Goal: Transaction & Acquisition: Purchase product/service

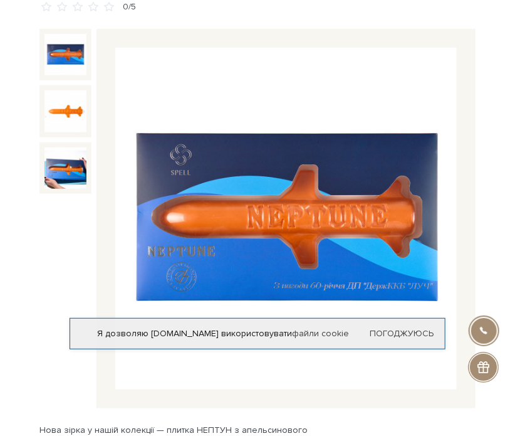
scroll to position [125, 0]
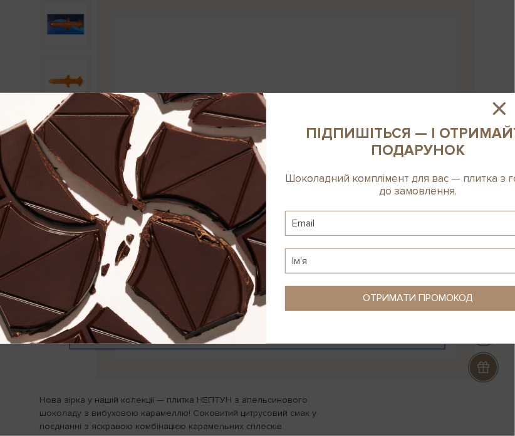
click at [506, 103] on icon at bounding box center [499, 108] width 21 height 21
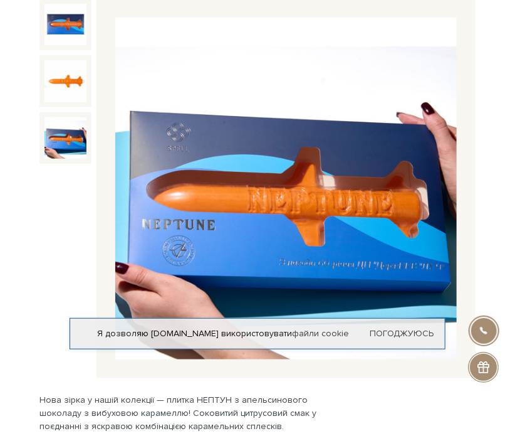
click at [58, 124] on img at bounding box center [65, 138] width 42 height 42
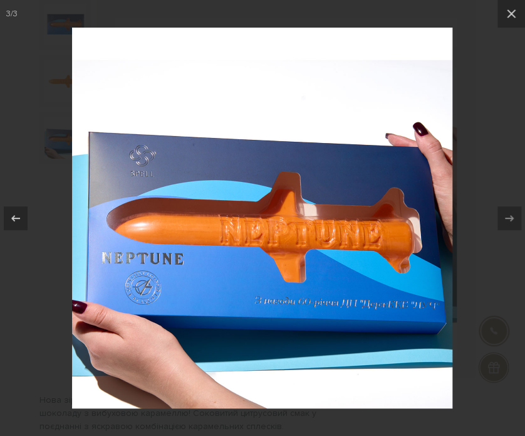
click at [328, 246] on img at bounding box center [262, 218] width 380 height 380
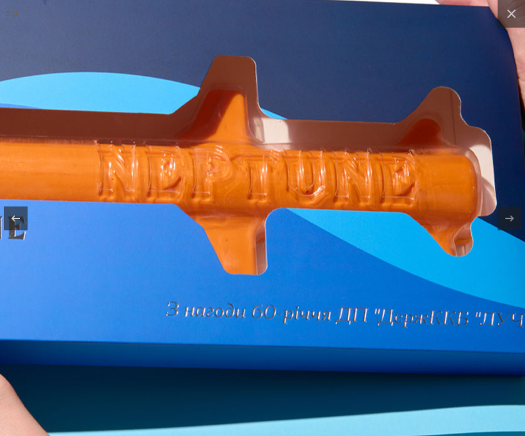
drag, startPoint x: 335, startPoint y: 293, endPoint x: 318, endPoint y: 249, distance: 46.4
click at [318, 249] on img at bounding box center [181, 147] width 752 height 752
drag, startPoint x: 276, startPoint y: 220, endPoint x: 274, endPoint y: 197, distance: 22.6
click at [276, 214] on img at bounding box center [181, 147] width 752 height 752
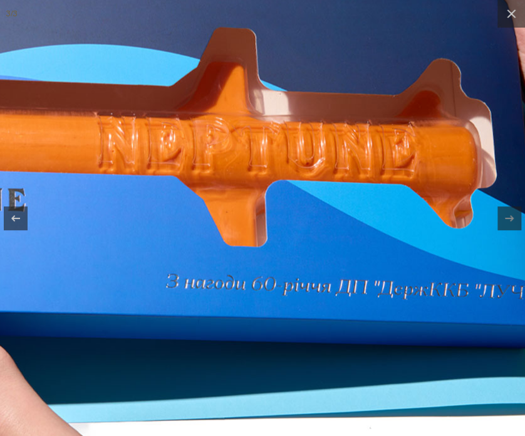
click at [274, 197] on img at bounding box center [181, 119] width 752 height 752
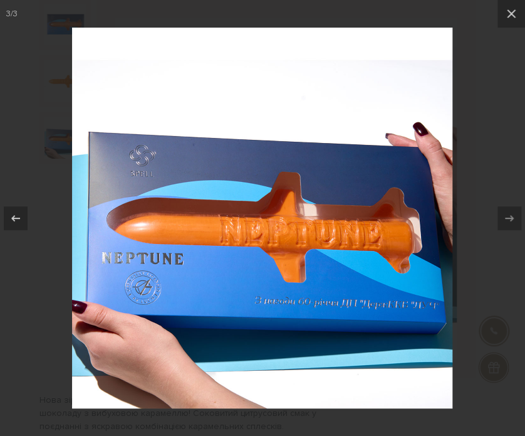
click at [490, 63] on div at bounding box center [262, 218] width 525 height 436
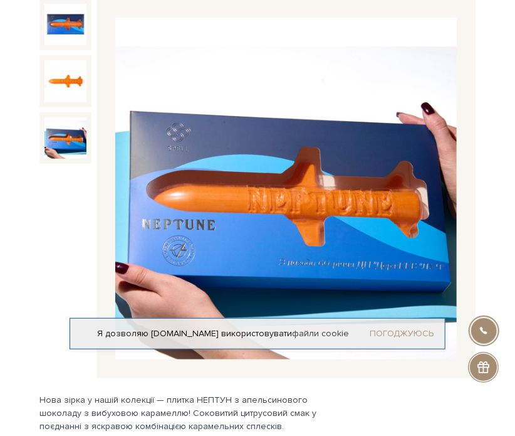
click at [413, 333] on link "Погоджуюсь" at bounding box center [402, 333] width 64 height 11
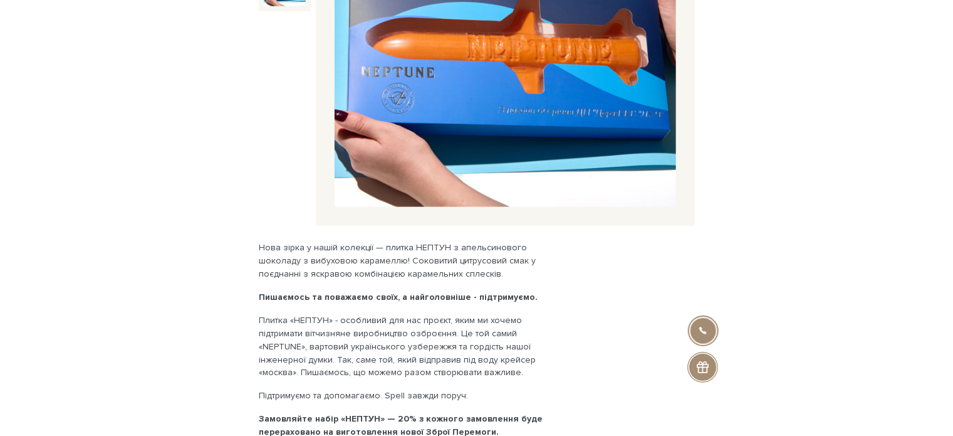
scroll to position [63, 0]
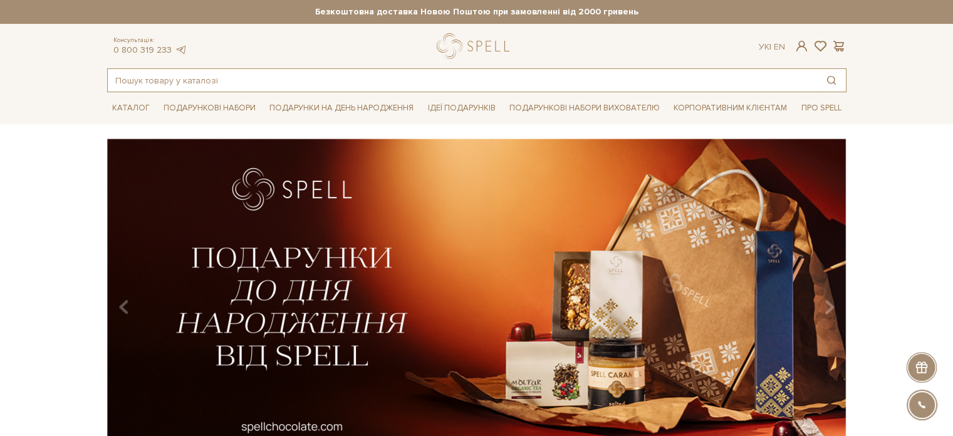
click at [431, 80] on input "text" at bounding box center [462, 80] width 709 height 23
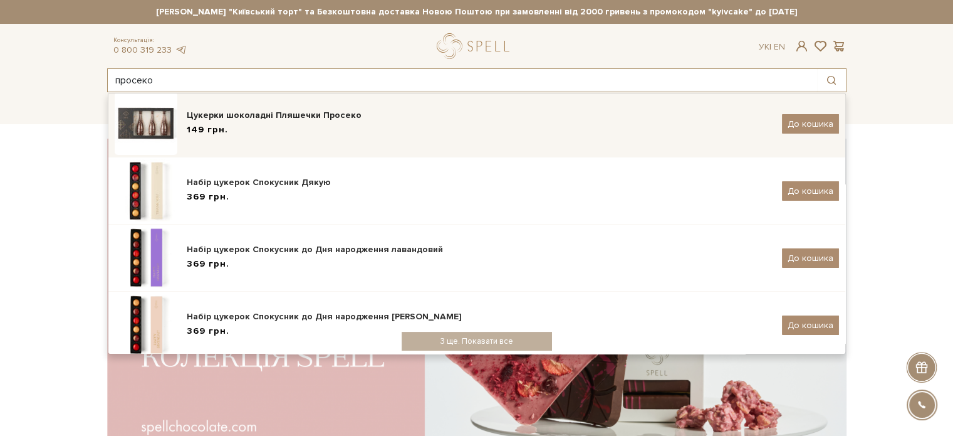
scroll to position [251, 0]
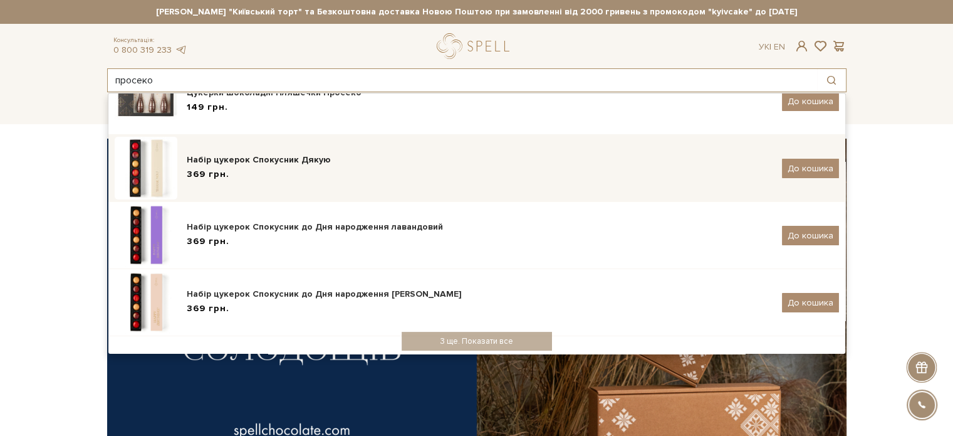
type input "просеко"
click at [397, 155] on div "Набір цукерок Спокусник Дякую" at bounding box center [480, 160] width 586 height 13
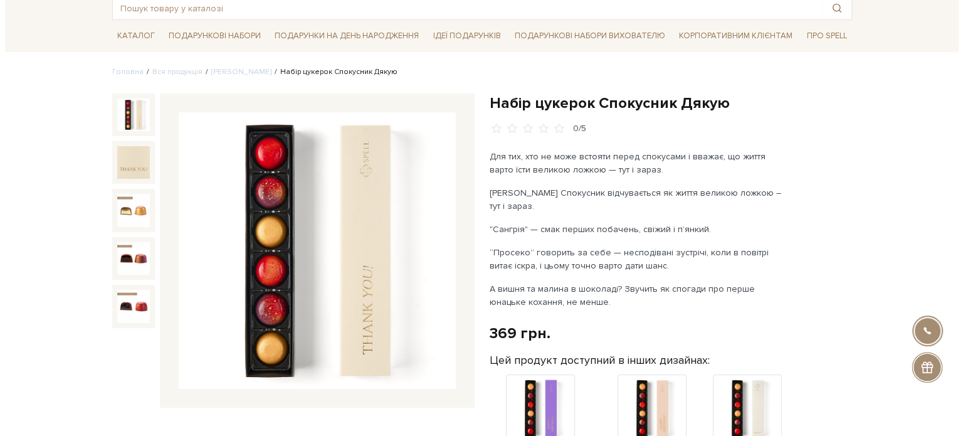
scroll to position [125, 0]
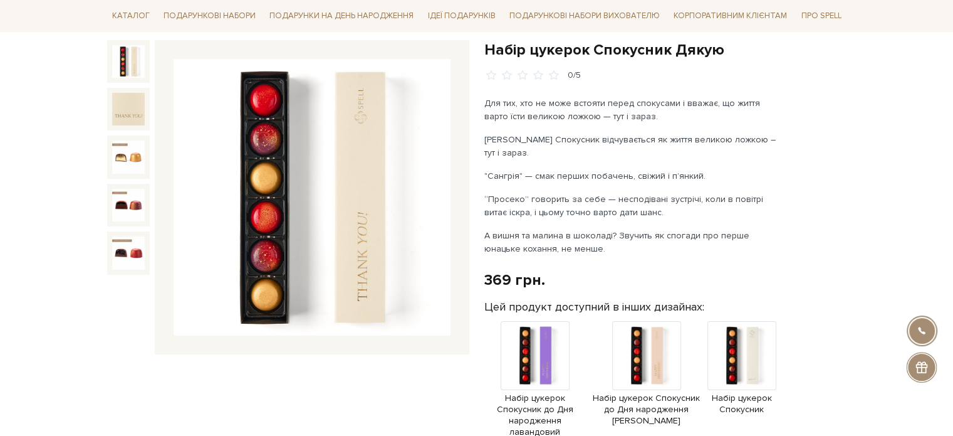
click at [333, 202] on img at bounding box center [312, 197] width 277 height 277
